Goal: Task Accomplishment & Management: Use online tool/utility

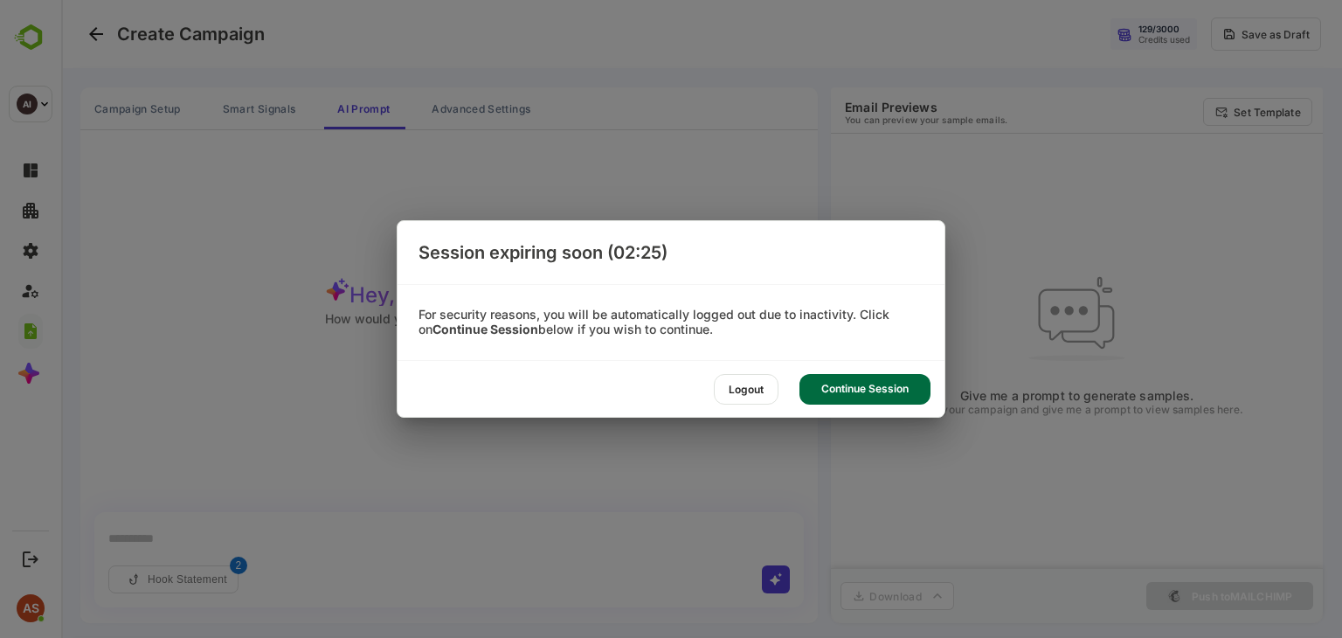
scroll to position [3, 0]
click at [850, 397] on div "Continue Session" at bounding box center [864, 389] width 131 height 31
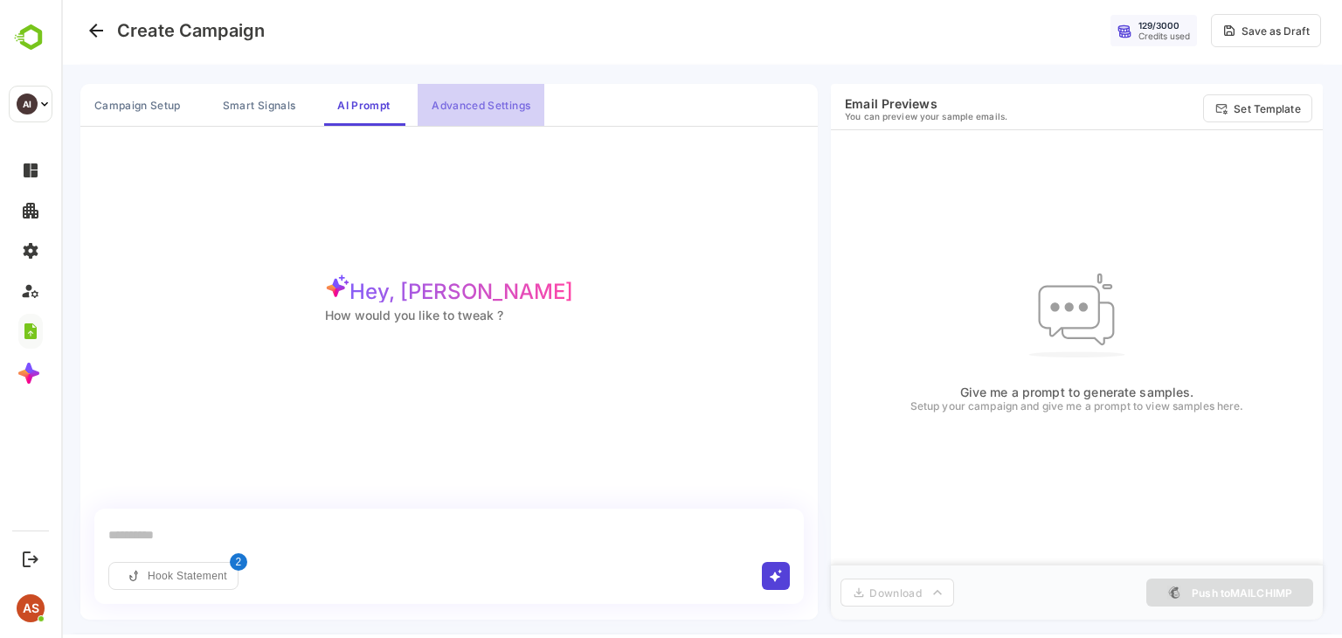
click at [512, 94] on button "Advanced Settings" at bounding box center [481, 105] width 127 height 42
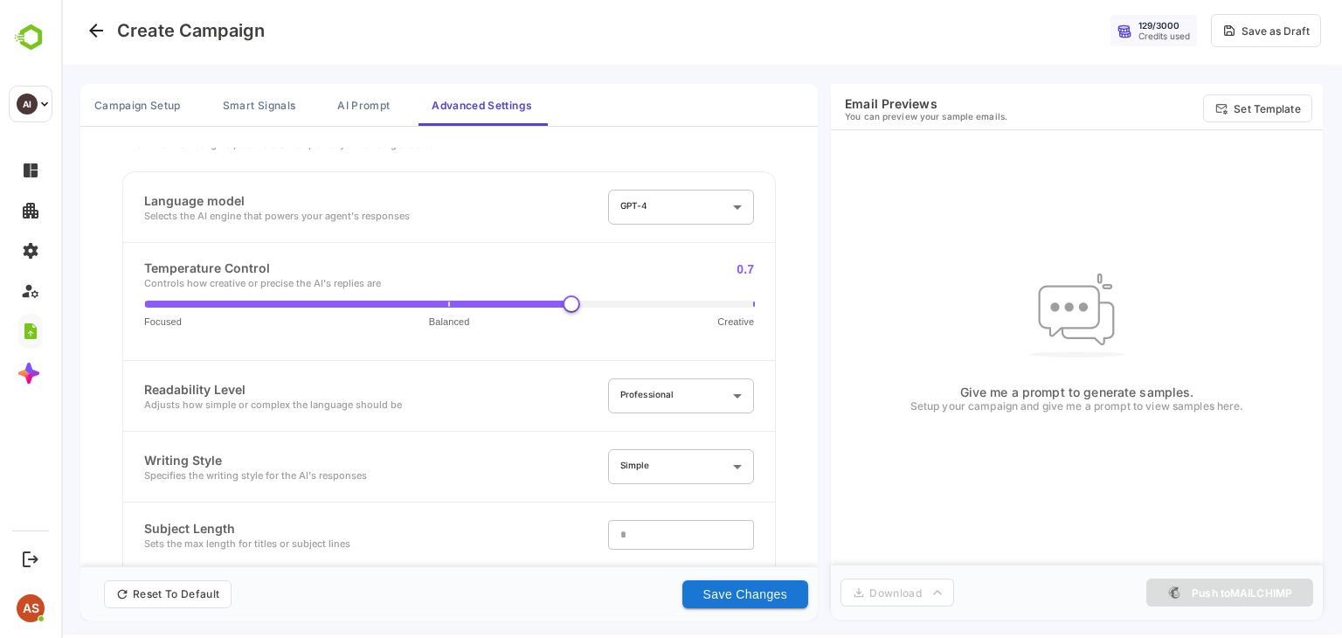
scroll to position [0, 0]
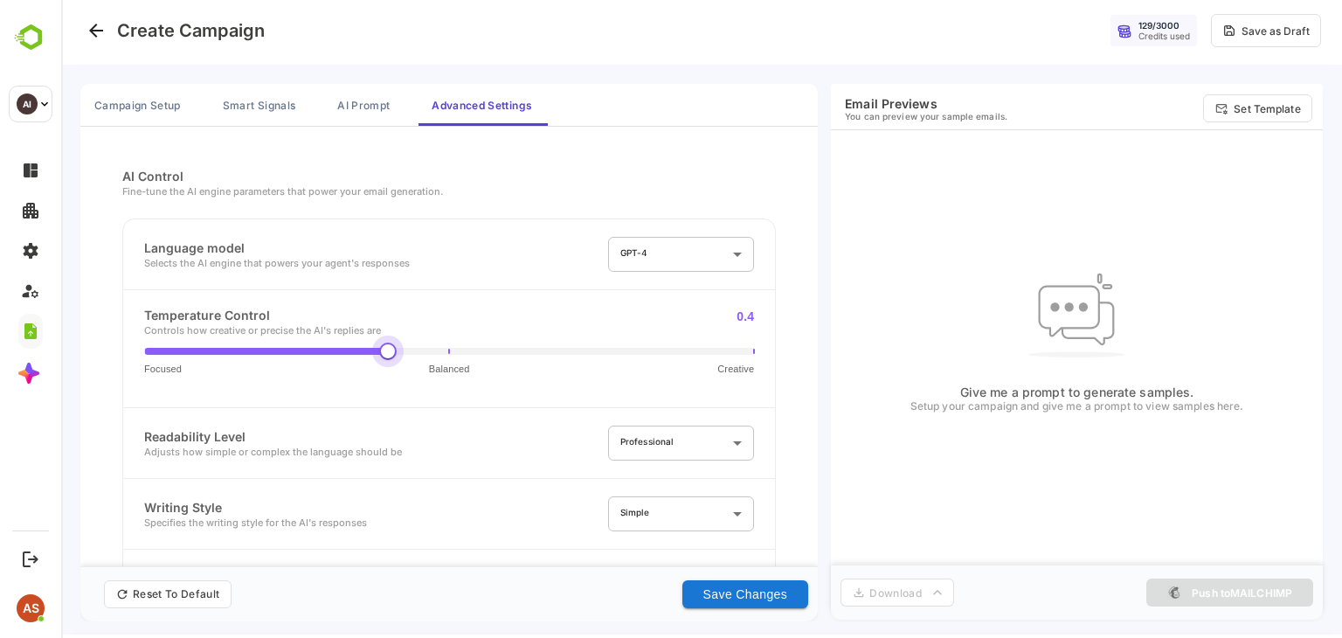
type input "***"
drag, startPoint x: 565, startPoint y: 342, endPoint x: 428, endPoint y: 351, distance: 137.4
click at [428, 351] on span "Focused Balanced Creative" at bounding box center [449, 351] width 610 height 30
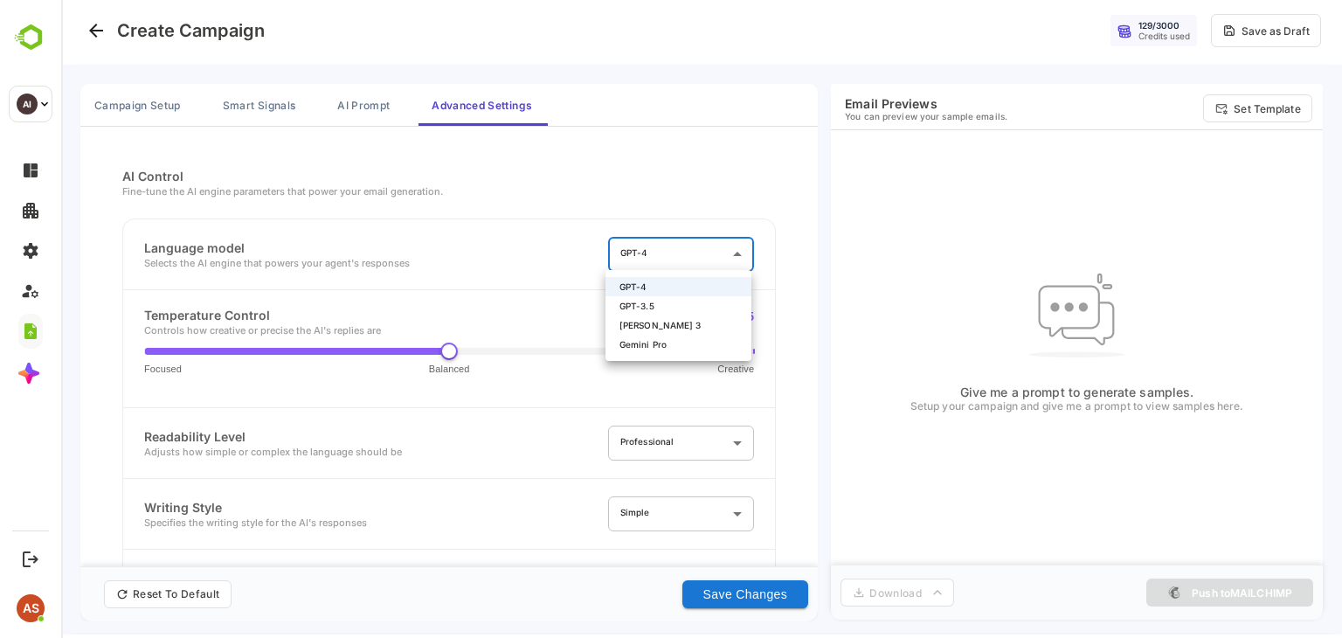
click at [667, 269] on body "**********" at bounding box center [701, 316] width 1281 height 638
click at [465, 298] on div at bounding box center [701, 316] width 1281 height 638
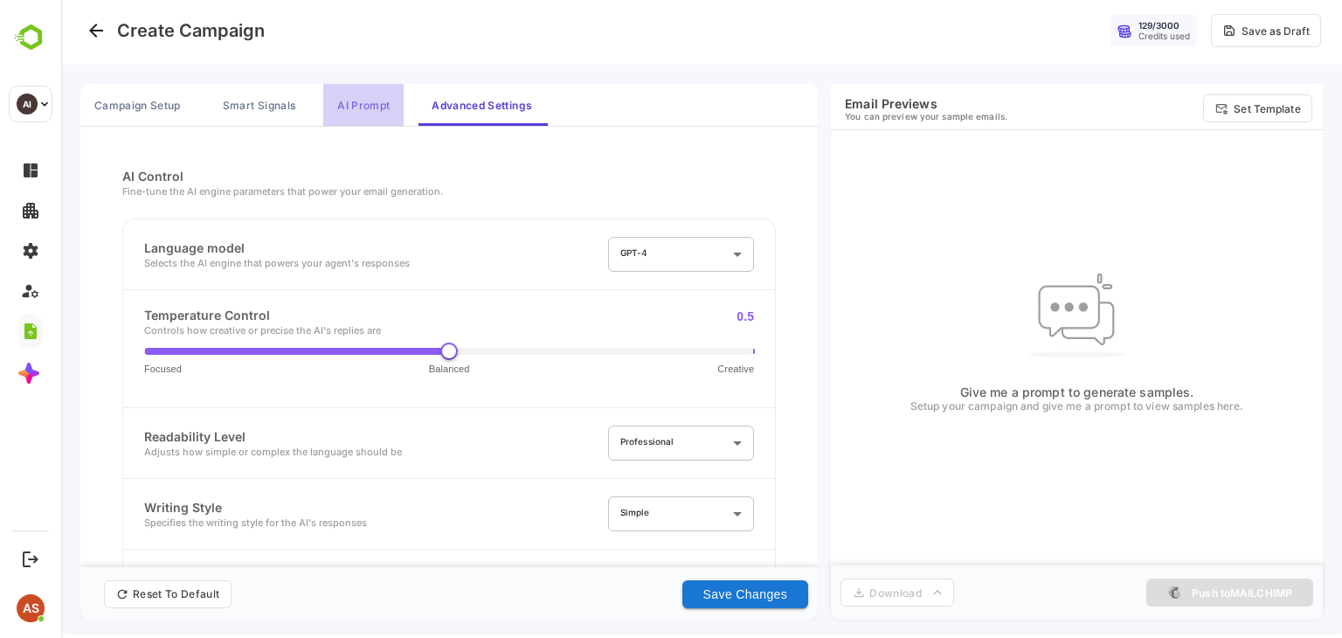
click at [368, 102] on button "AI Prompt" at bounding box center [363, 105] width 80 height 42
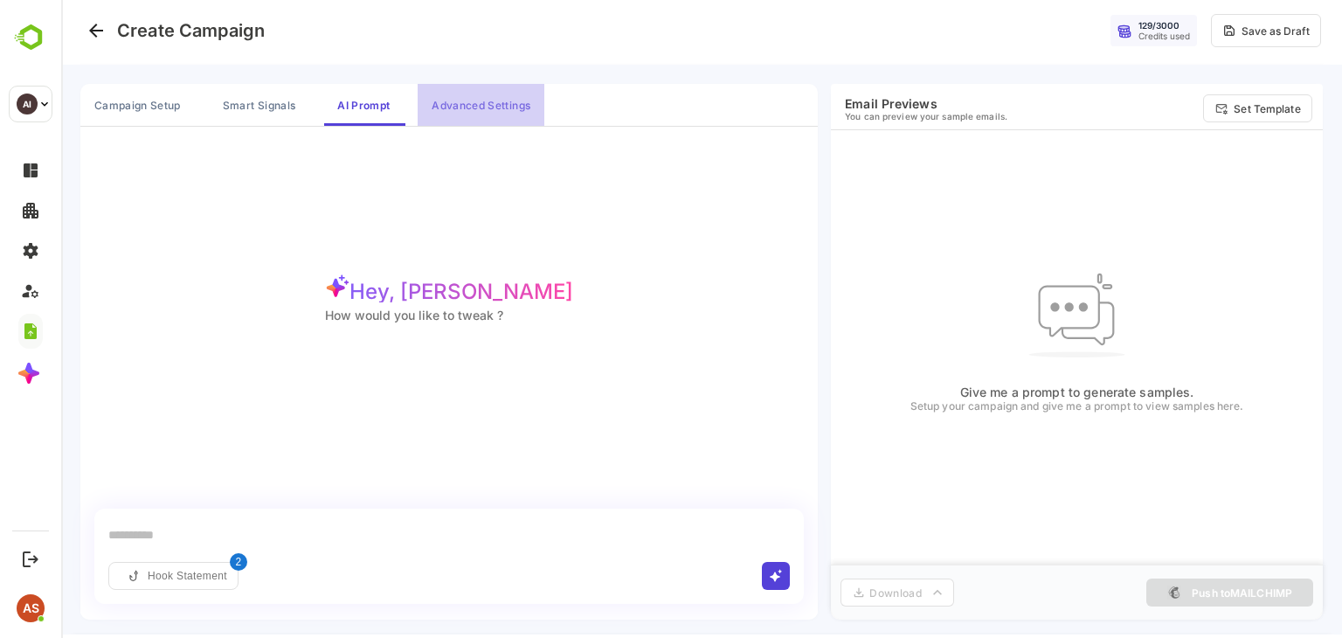
click at [486, 98] on button "Advanced Settings" at bounding box center [481, 105] width 127 height 42
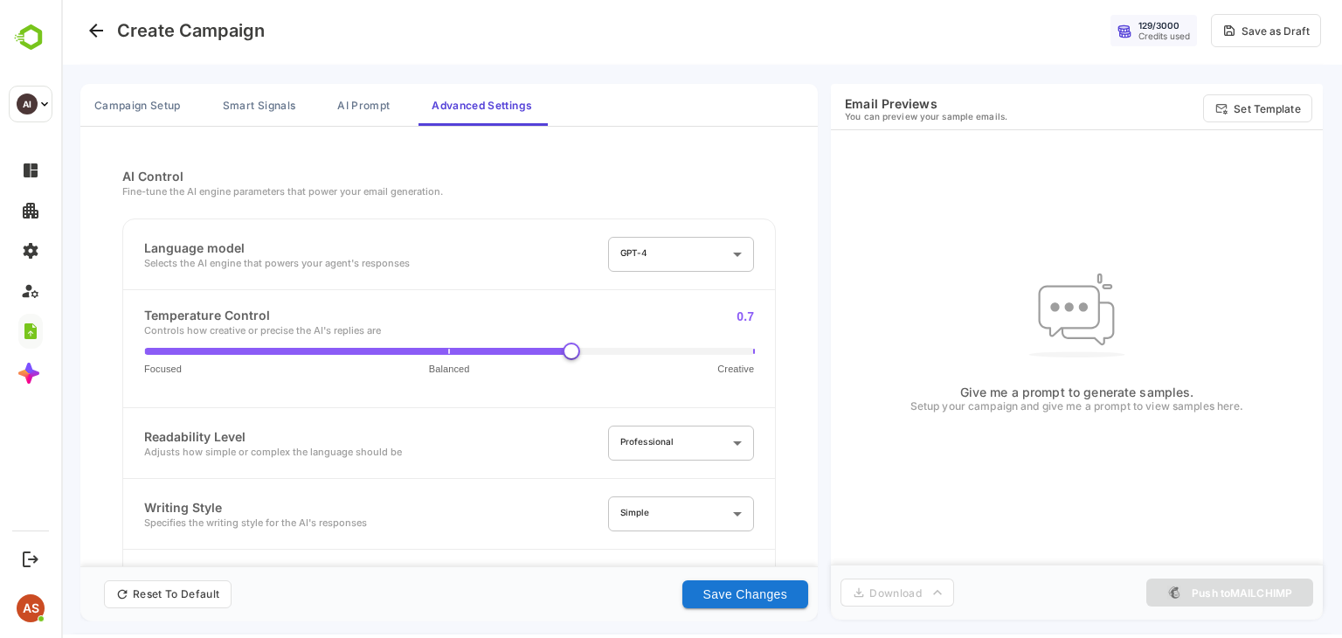
scroll to position [744, 0]
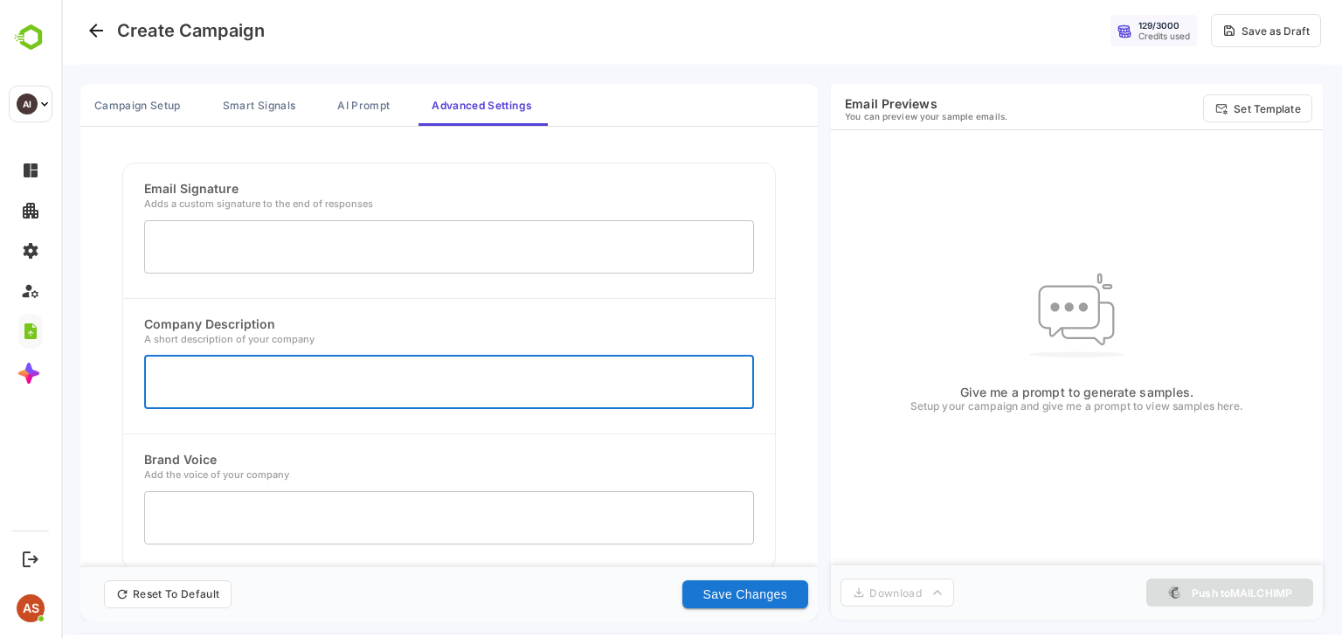
click at [447, 370] on textarea at bounding box center [448, 382] width 585 height 24
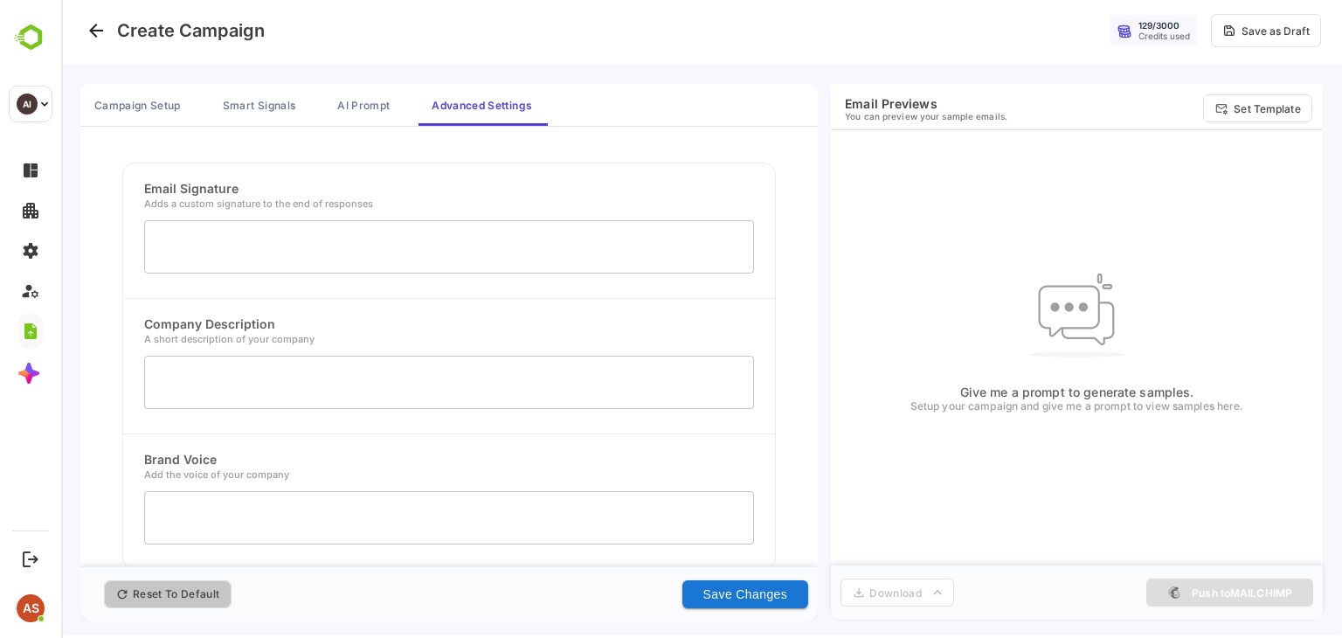
click at [201, 594] on button "Reset To Default" at bounding box center [168, 594] width 128 height 28
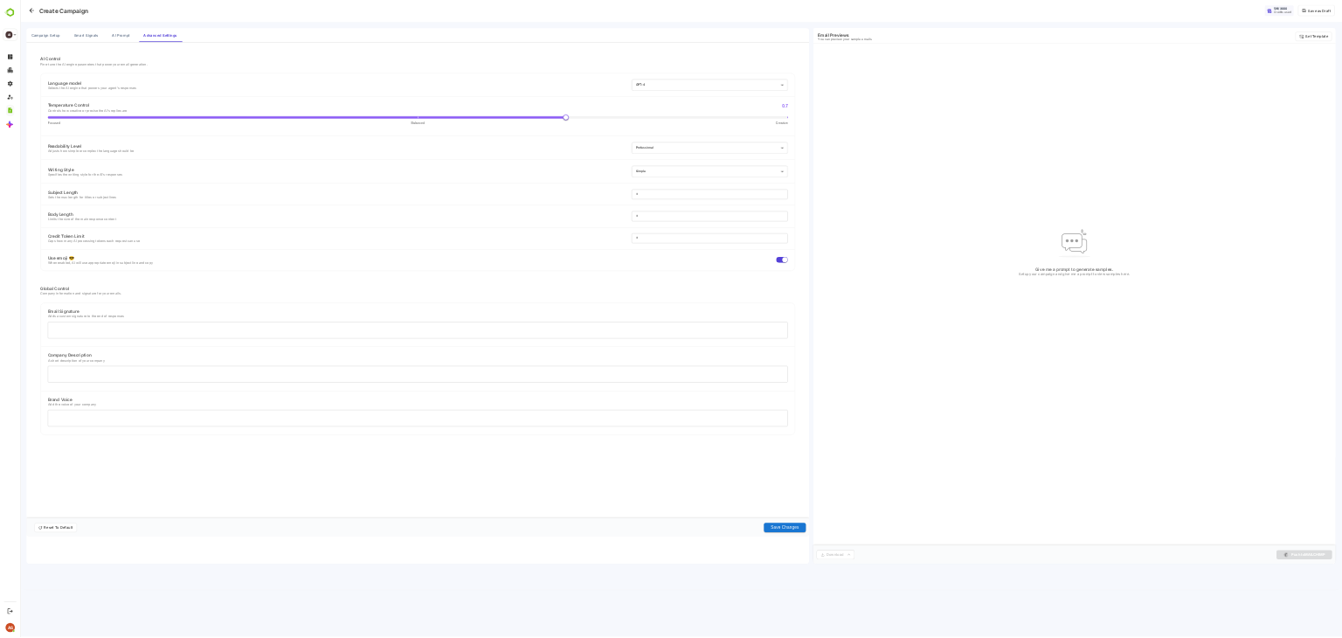
scroll to position [0, 0]
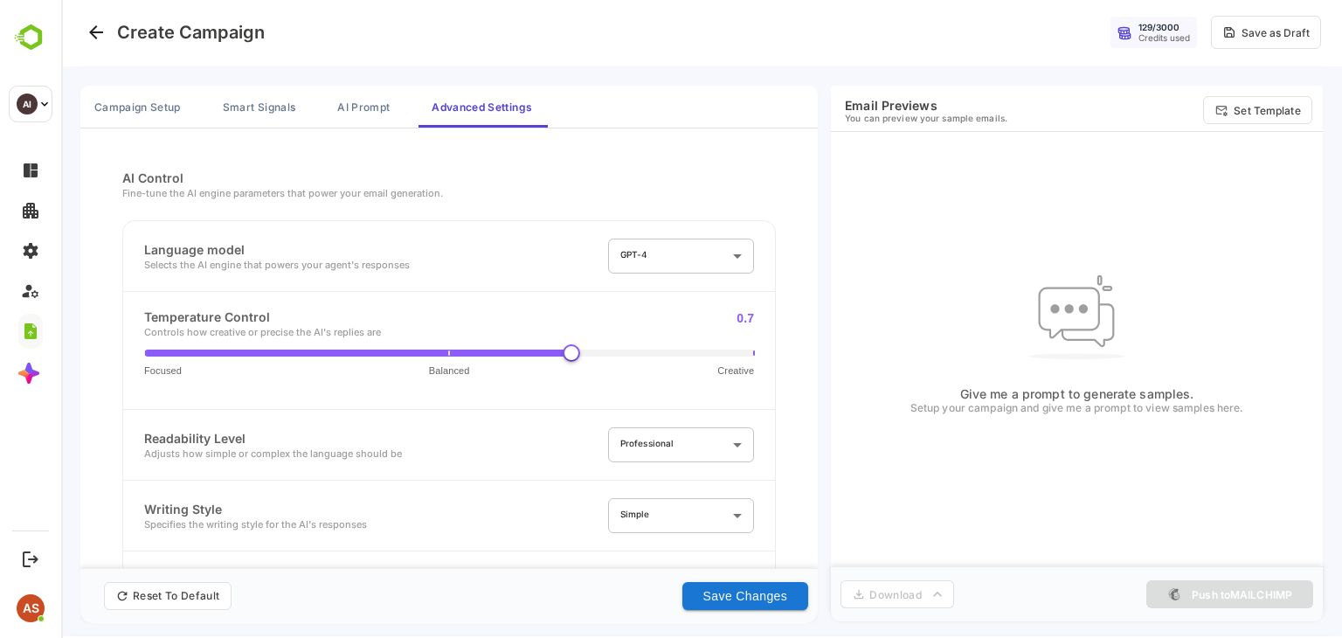
click at [207, 605] on button "Reset To Default" at bounding box center [168, 596] width 128 height 28
click at [153, 587] on button "Reset To Default" at bounding box center [168, 596] width 128 height 28
drag, startPoint x: 112, startPoint y: 591, endPoint x: 200, endPoint y: 576, distance: 89.5
click at [206, 577] on div "Settings reset to default and saved" at bounding box center [302, 587] width 193 height 21
click at [204, 581] on div "Settings reset to default and saved" at bounding box center [204, 587] width 193 height 21
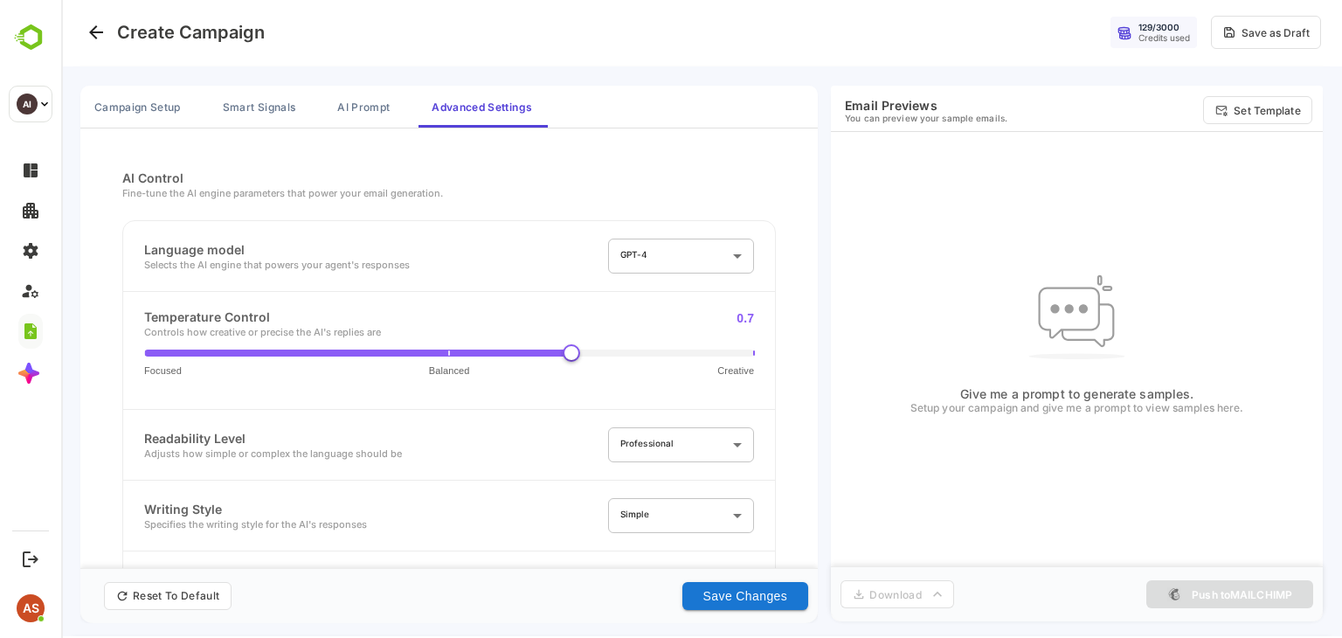
click at [204, 581] on div "Settings reset to default and saved" at bounding box center [211, 594] width 273 height 56
click at [197, 599] on button "Reset To Default" at bounding box center [168, 596] width 128 height 28
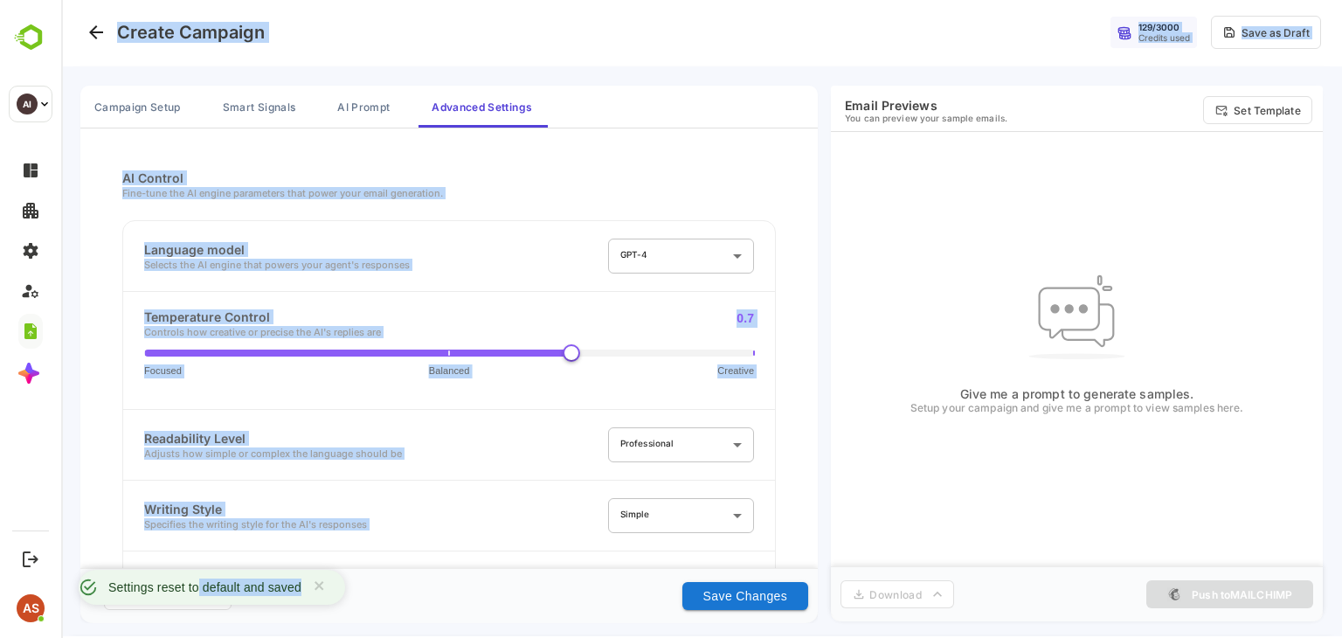
drag, startPoint x: 192, startPoint y: 563, endPoint x: 196, endPoint y: 591, distance: 29.0
click at [196, 591] on div "**********" at bounding box center [701, 317] width 1281 height 638
click at [196, 591] on div "Settings reset to default and saved" at bounding box center [204, 587] width 193 height 21
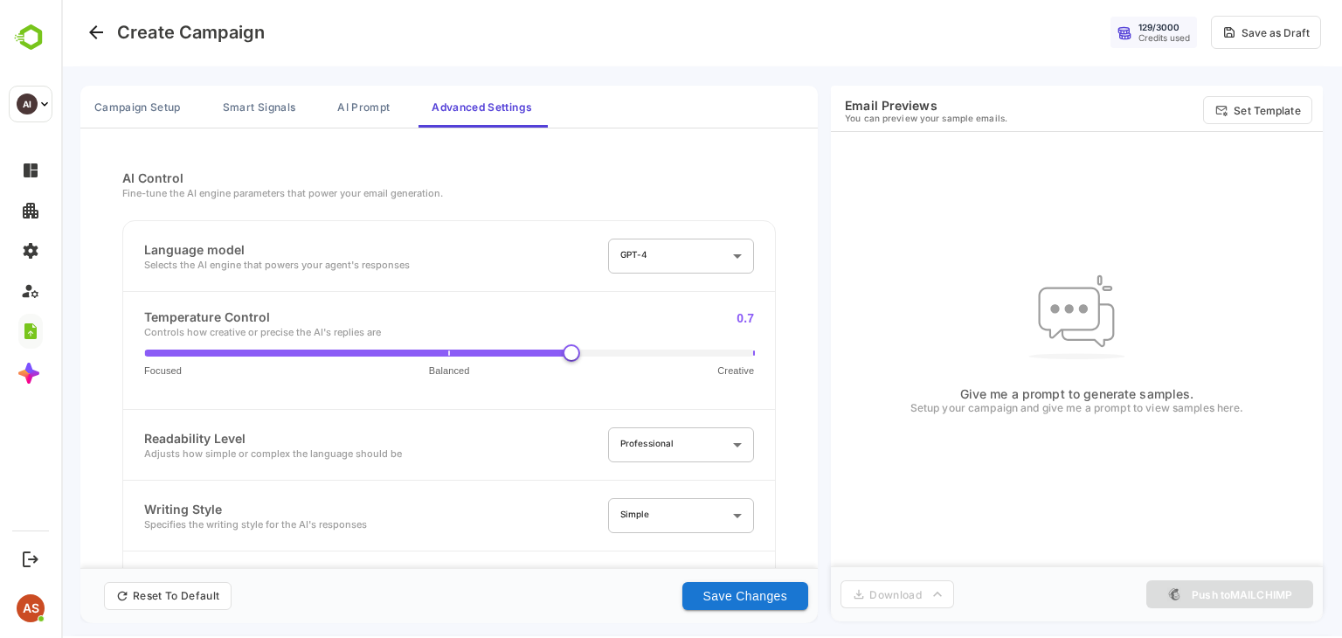
click at [196, 591] on div "Settings reset to default and saved" at bounding box center [211, 594] width 273 height 56
click at [196, 591] on button "Reset To Default" at bounding box center [168, 596] width 128 height 28
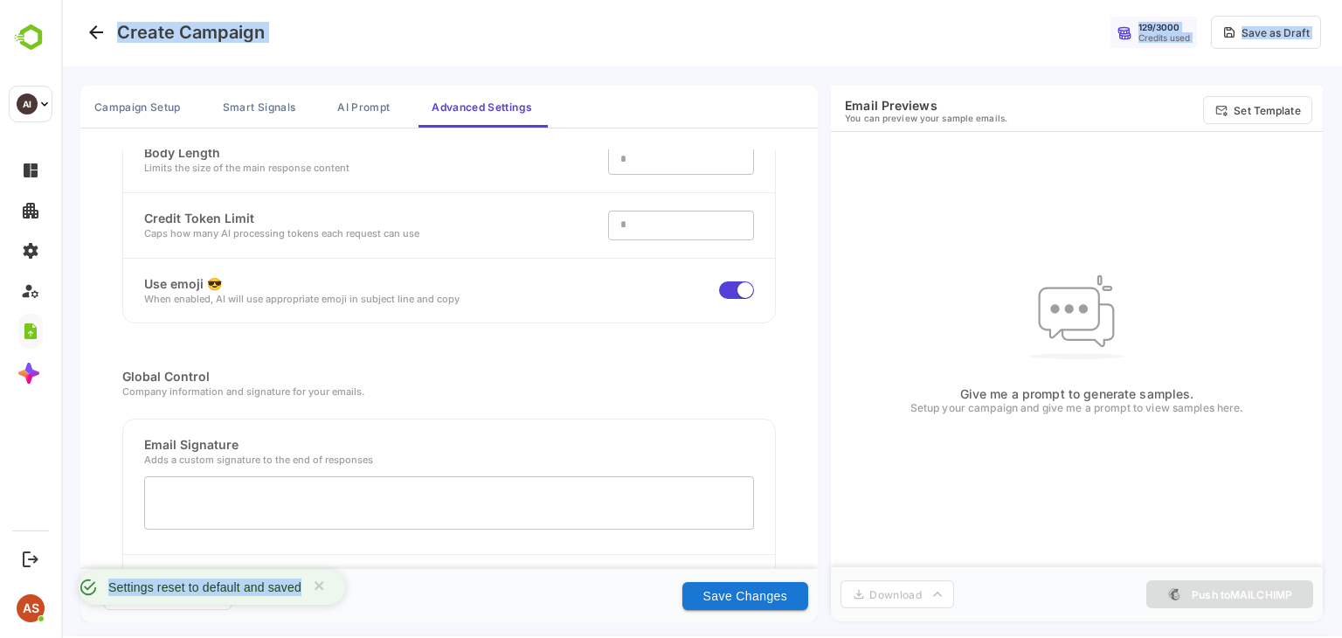
copy div "Settings reset to default and saved Create Campaign 129 / 3000 Credits used Sav…"
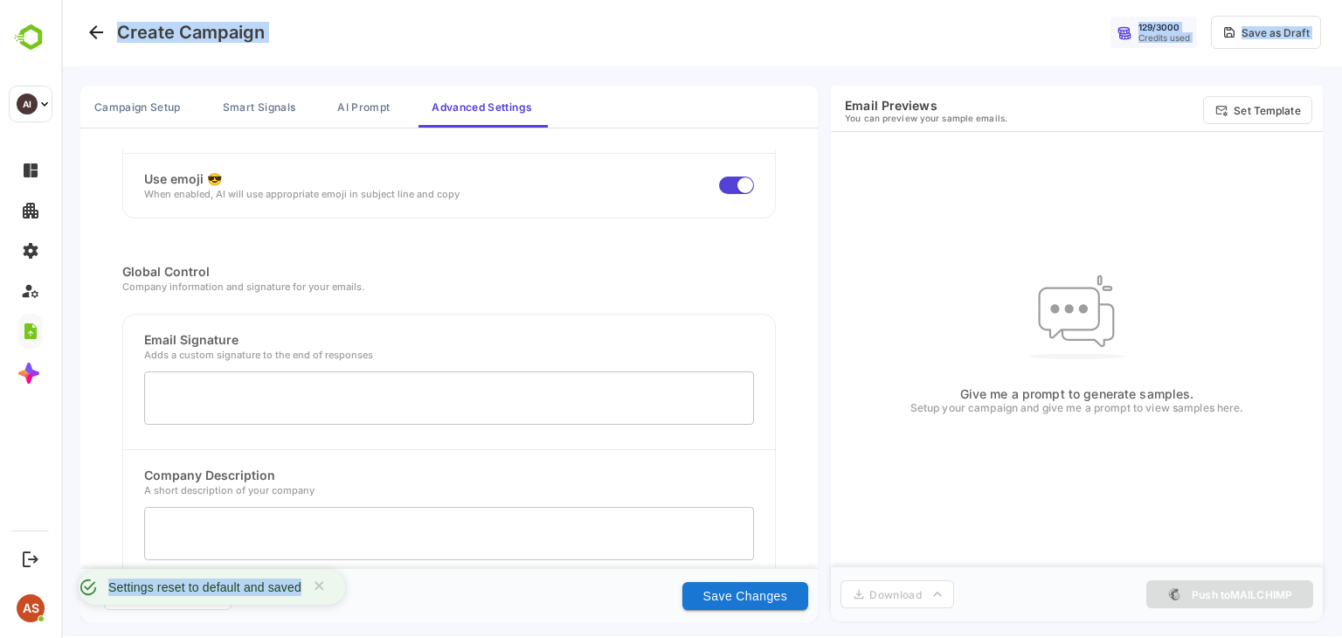
drag, startPoint x: 134, startPoint y: 531, endPoint x: 98, endPoint y: 590, distance: 68.6
click at [98, 590] on div "**********" at bounding box center [701, 317] width 1281 height 638
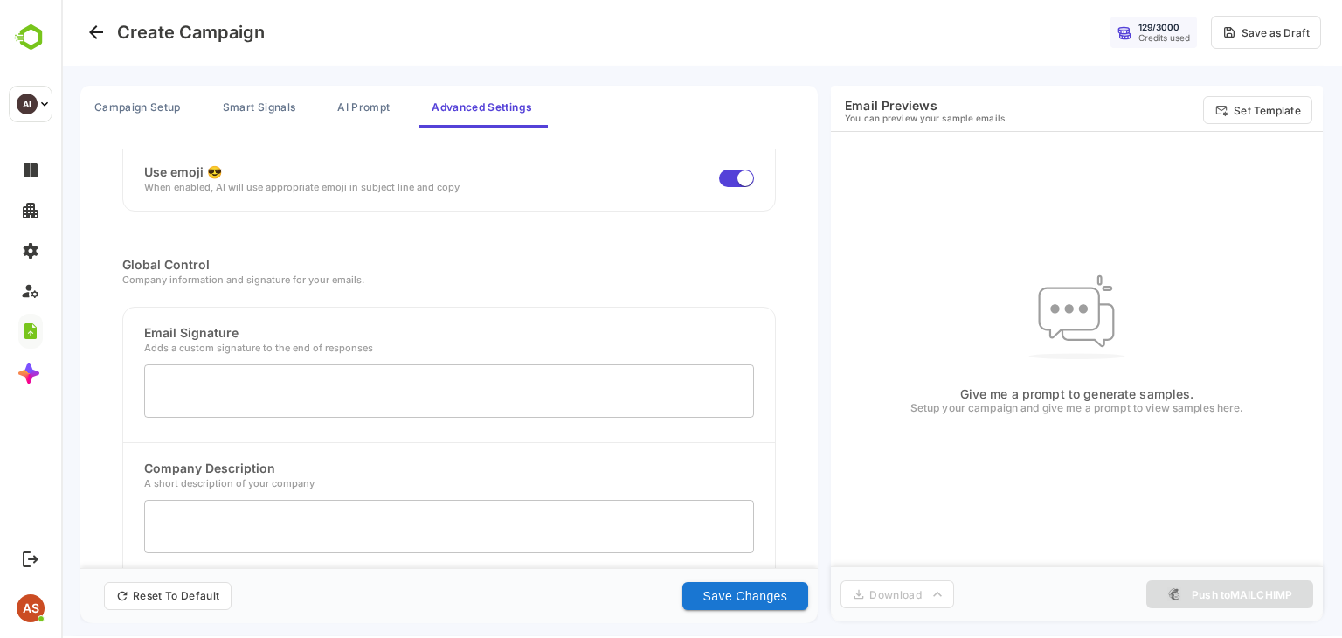
click at [1082, 272] on icon at bounding box center [1076, 311] width 97 height 96
